Goal: Information Seeking & Learning: Learn about a topic

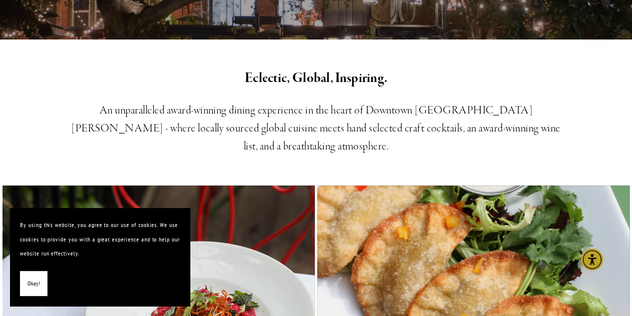
scroll to position [320, 0]
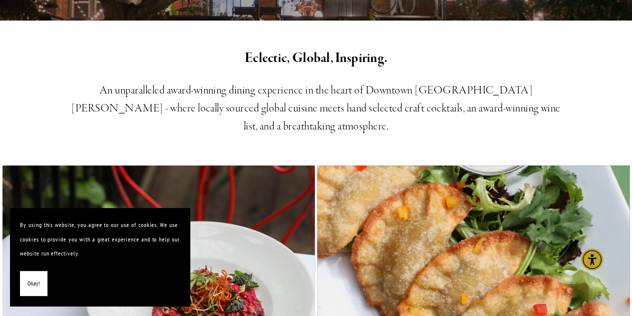
click at [31, 281] on span "Okay!" at bounding box center [33, 283] width 12 height 14
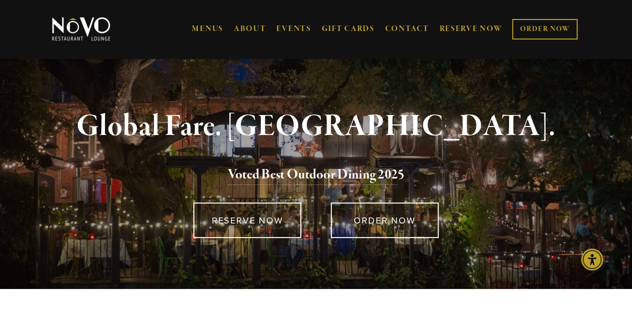
scroll to position [0, 0]
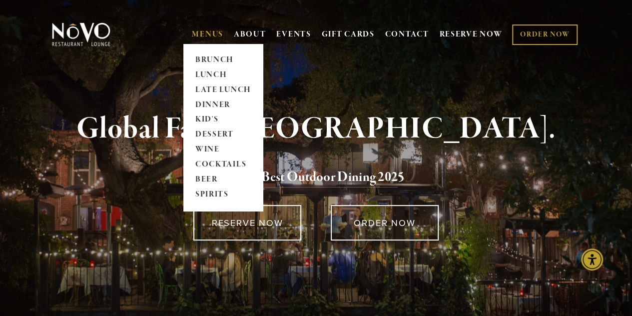
click at [209, 37] on link "MENUS" at bounding box center [207, 34] width 31 height 10
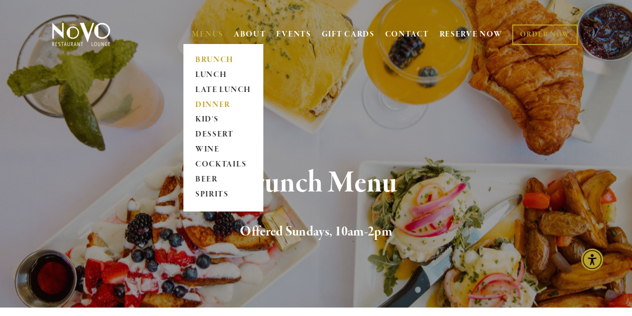
click at [211, 106] on link "DINNER" at bounding box center [223, 104] width 62 height 15
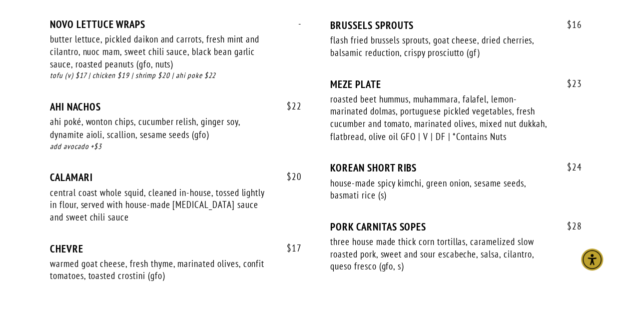
scroll to position [819, 0]
